Goal: Transaction & Acquisition: Purchase product/service

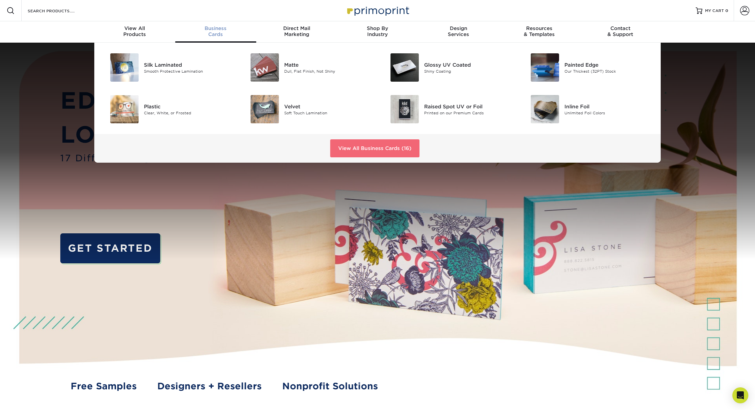
click at [360, 144] on link "View All Business Cards (16)" at bounding box center [374, 148] width 89 height 18
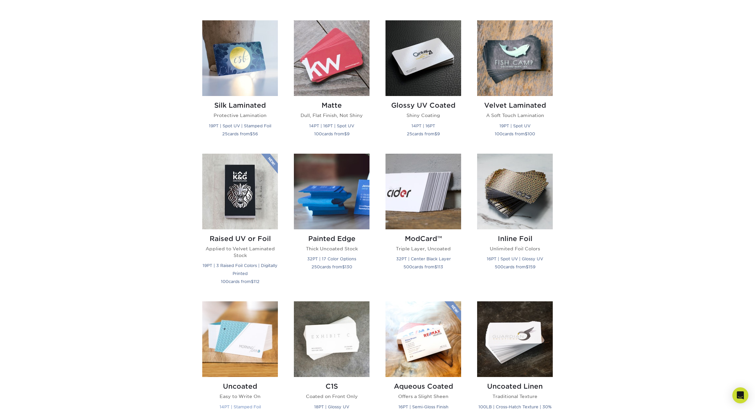
scroll to position [288, 0]
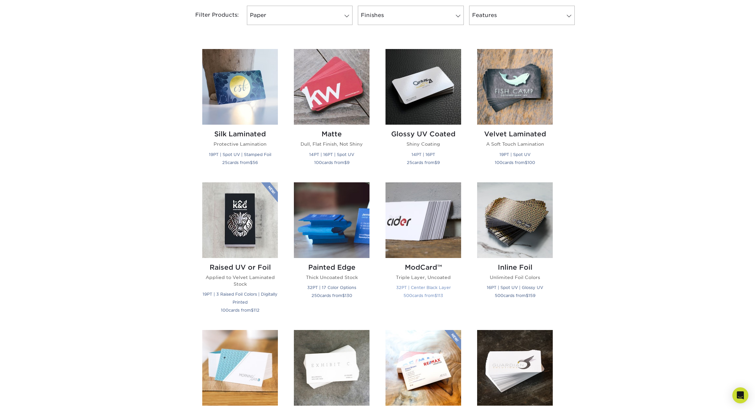
click at [408, 223] on img at bounding box center [423, 220] width 76 height 76
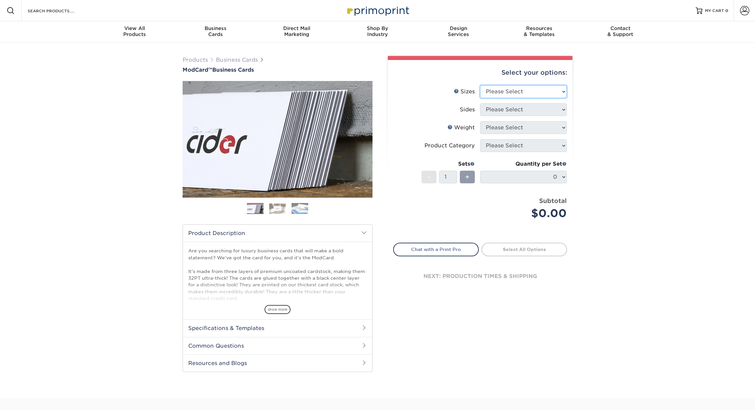
select select "2.00x3.50"
select select "13abbda7-1d64-4f25-8bb2-c179b224825d"
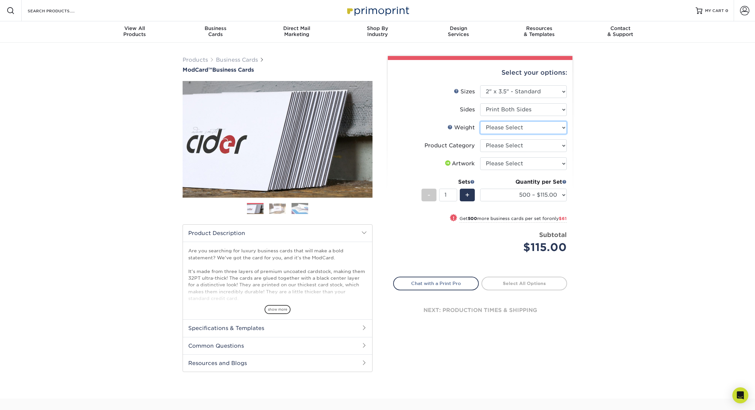
select select "32PTUCBLK"
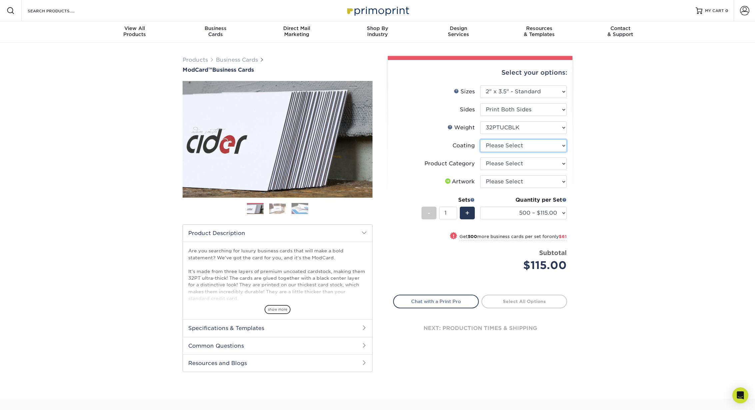
select select "3e7618de-abca-4bda-9f97-8b9129e913d8"
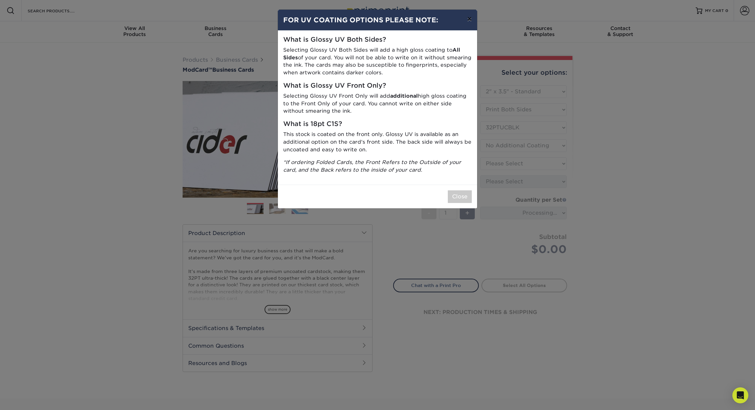
click at [471, 21] on button "×" at bounding box center [469, 19] width 15 height 19
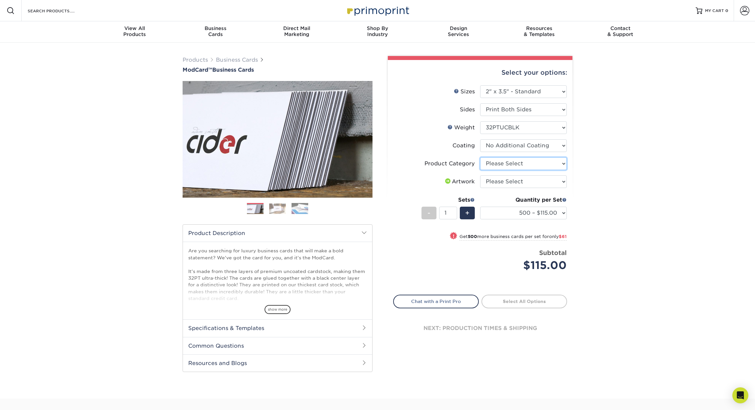
select select "3b5148f1-0588-4f88-a218-97bcfdce65c1"
click at [112, 0] on div "Resources Menu Search Products Account SIGN IN CREATE AN ACCOUNT forgot passwor…" at bounding box center [377, 10] width 755 height 21
